Goal: Find specific page/section: Find specific page/section

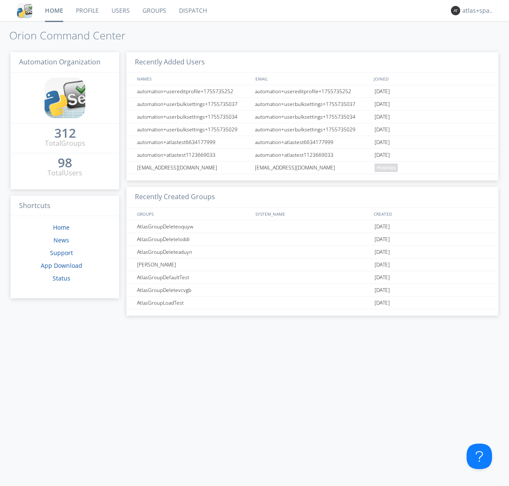
click at [192, 11] on link "Dispatch" at bounding box center [193, 10] width 41 height 21
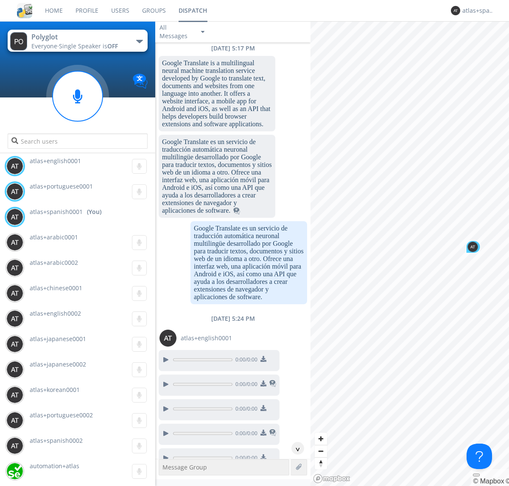
scroll to position [820, 0]
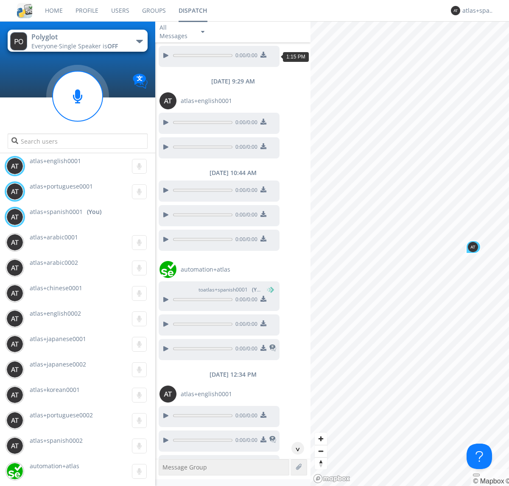
scroll to position [889, 0]
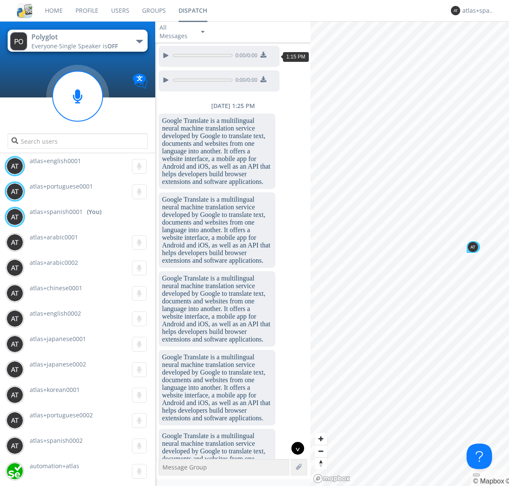
click at [294, 449] on div "^" at bounding box center [297, 448] width 13 height 13
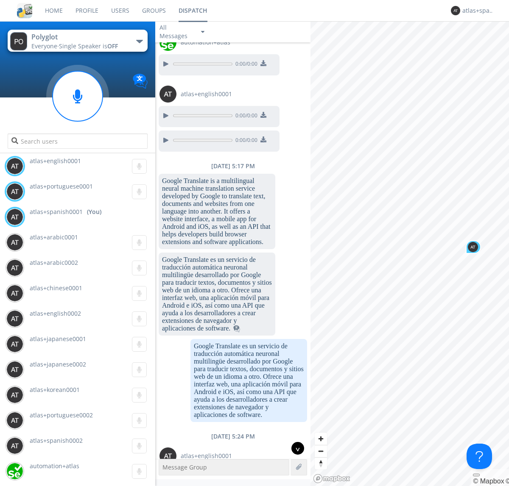
scroll to position [1644, 0]
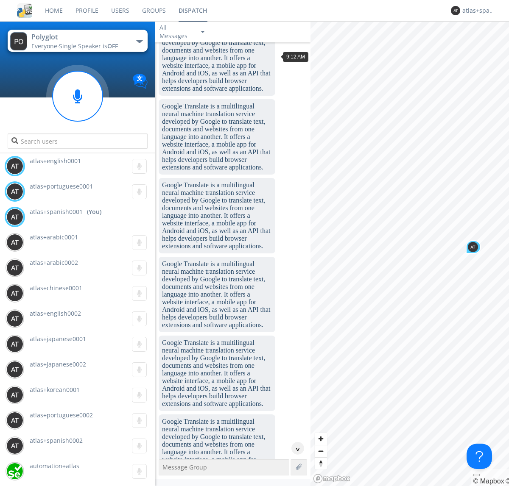
scroll to position [733, 0]
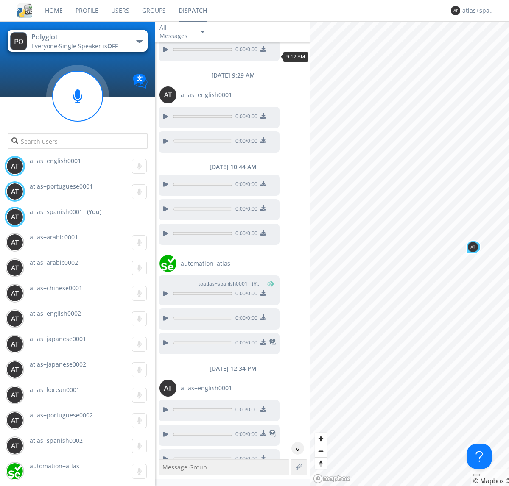
click at [294, 449] on div "^" at bounding box center [297, 448] width 13 height 13
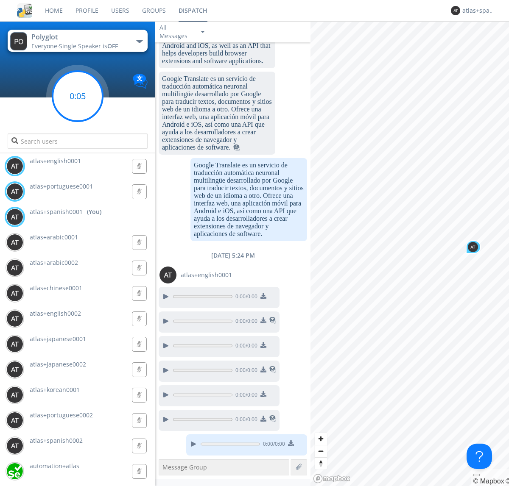
scroll to position [2337, 0]
click at [78, 96] on g at bounding box center [78, 96] width 50 height 50
